Goal: Task Accomplishment & Management: Use online tool/utility

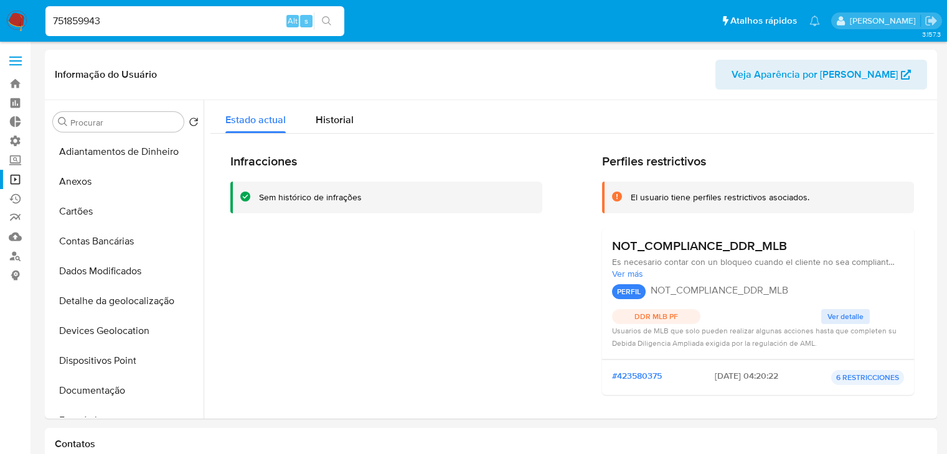
select select "10"
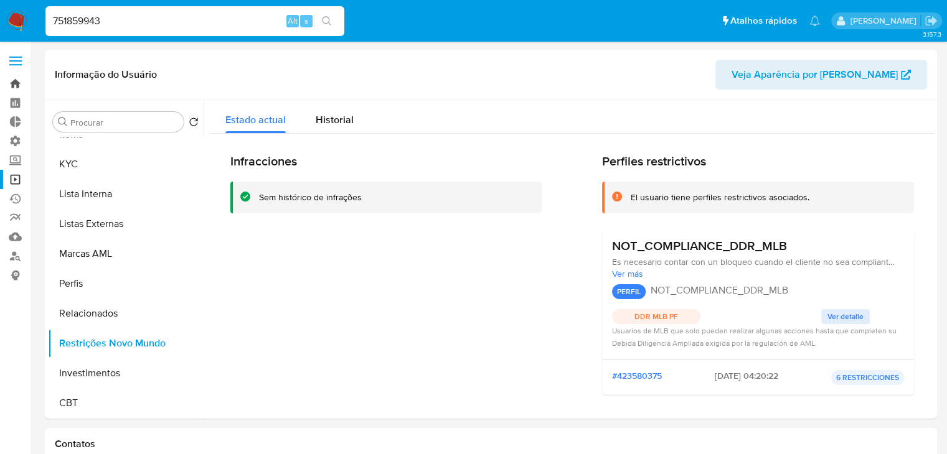
click at [16, 80] on link "Bandeja" at bounding box center [74, 83] width 148 height 19
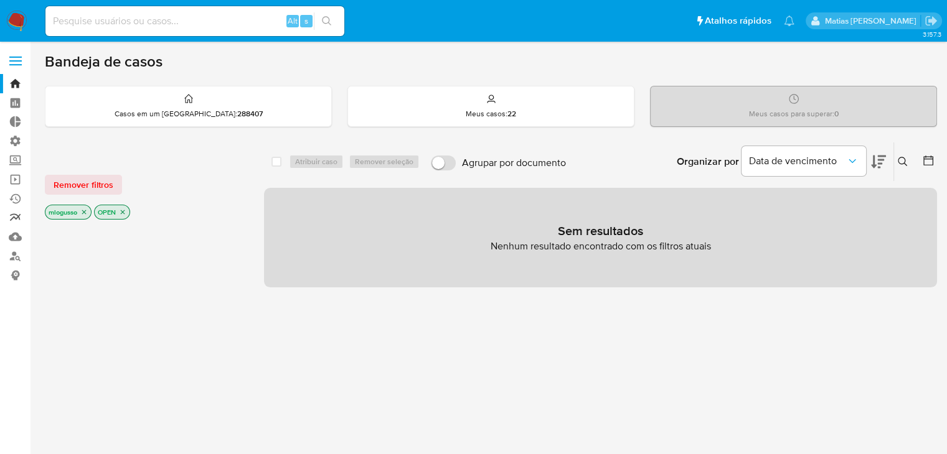
click at [12, 209] on link "relatórios" at bounding box center [74, 218] width 148 height 19
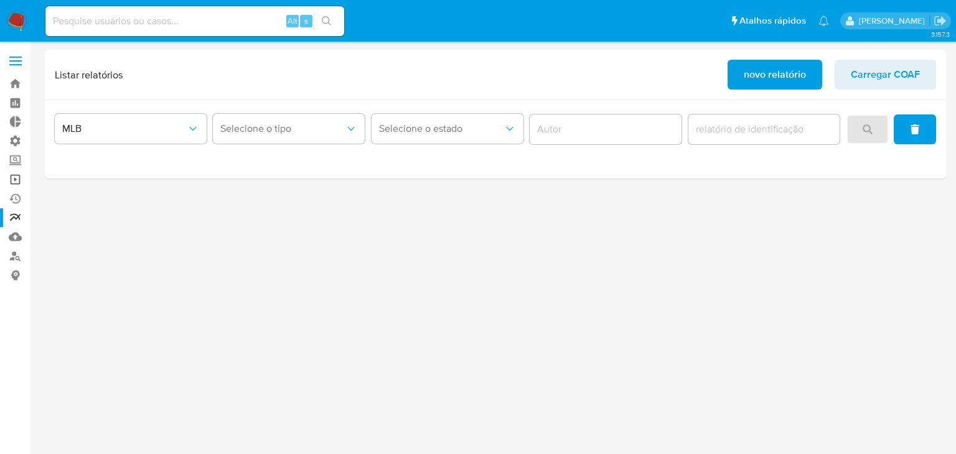
click at [17, 183] on link "Operações em massa" at bounding box center [74, 179] width 148 height 19
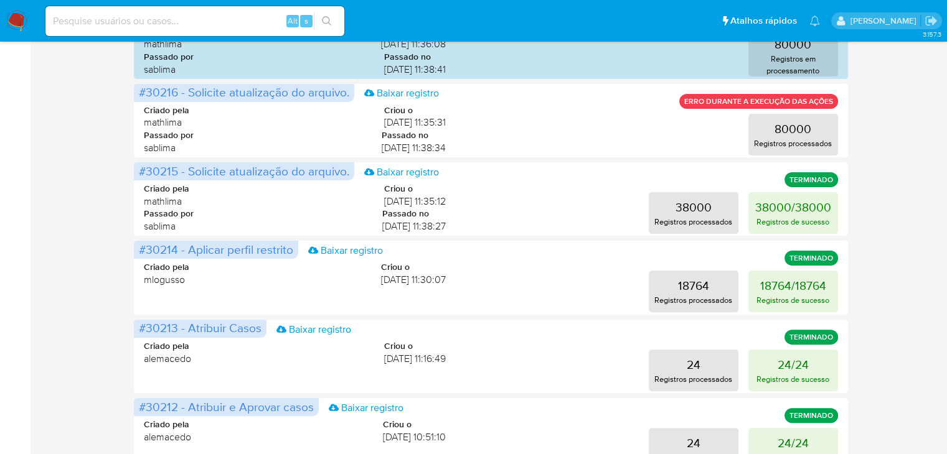
scroll to position [316, 0]
